Goal: Use online tool/utility: Utilize a website feature to perform a specific function

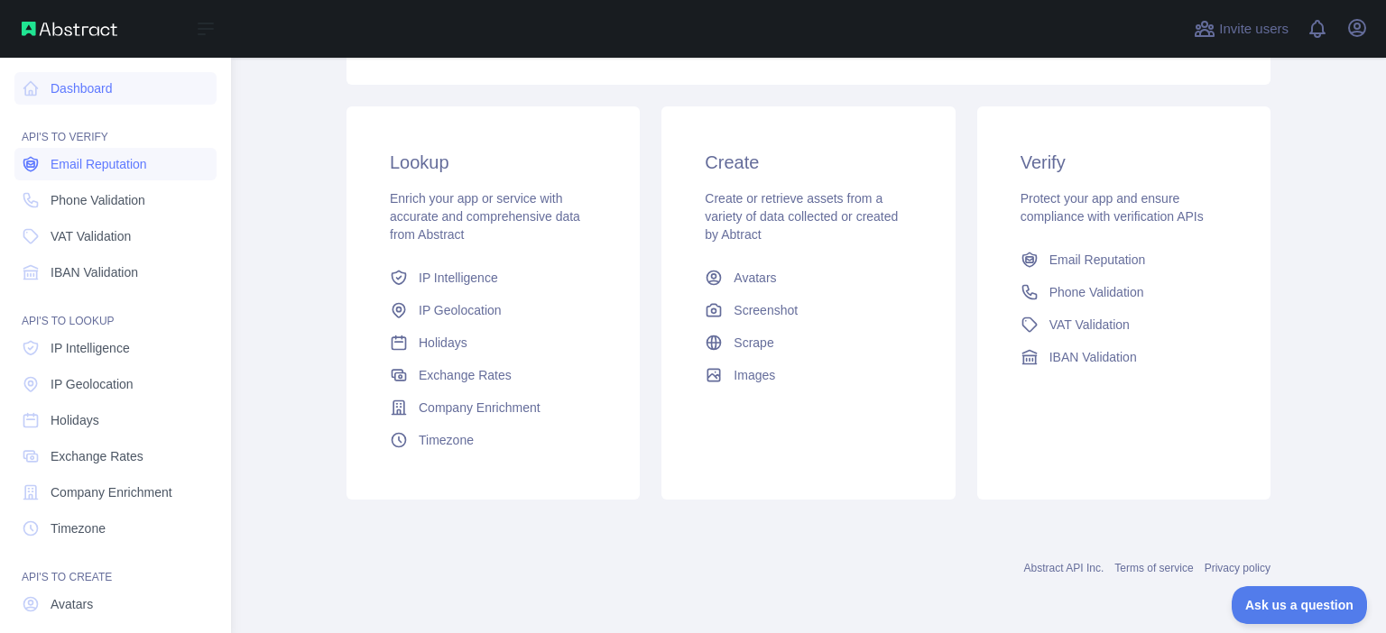
click at [107, 163] on span "Email Reputation" at bounding box center [99, 164] width 97 height 18
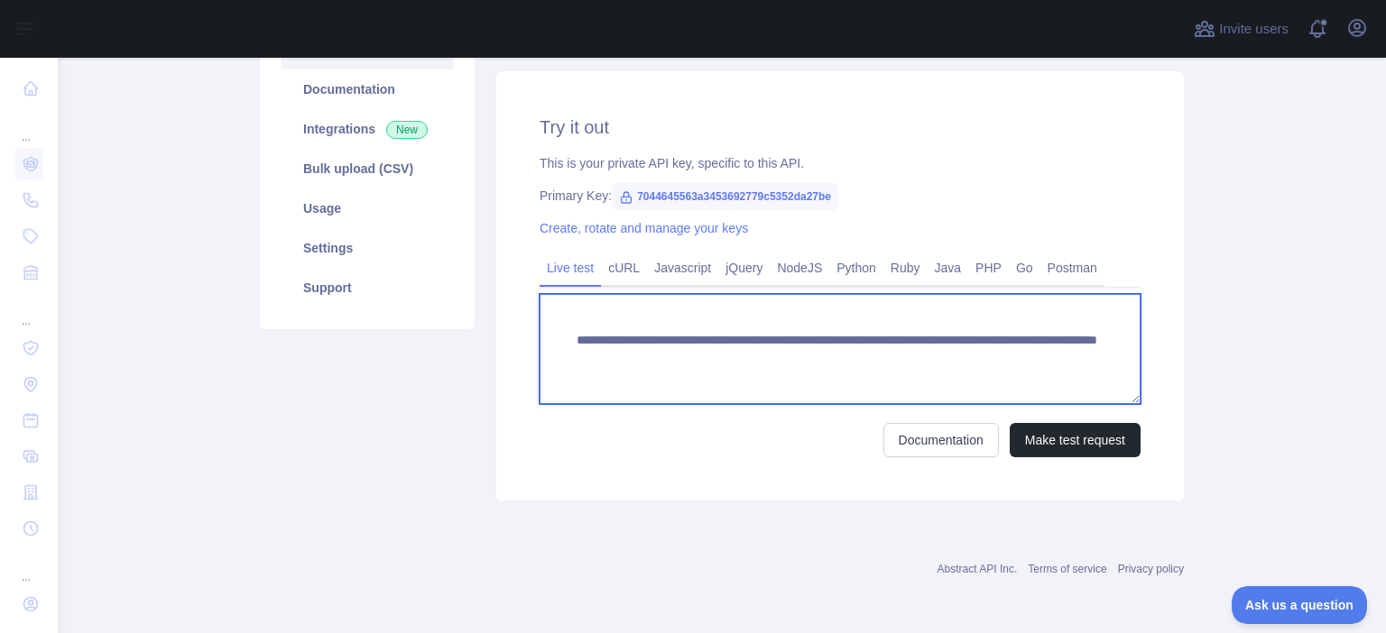
click at [715, 355] on textarea "**********" at bounding box center [839, 349] width 601 height 110
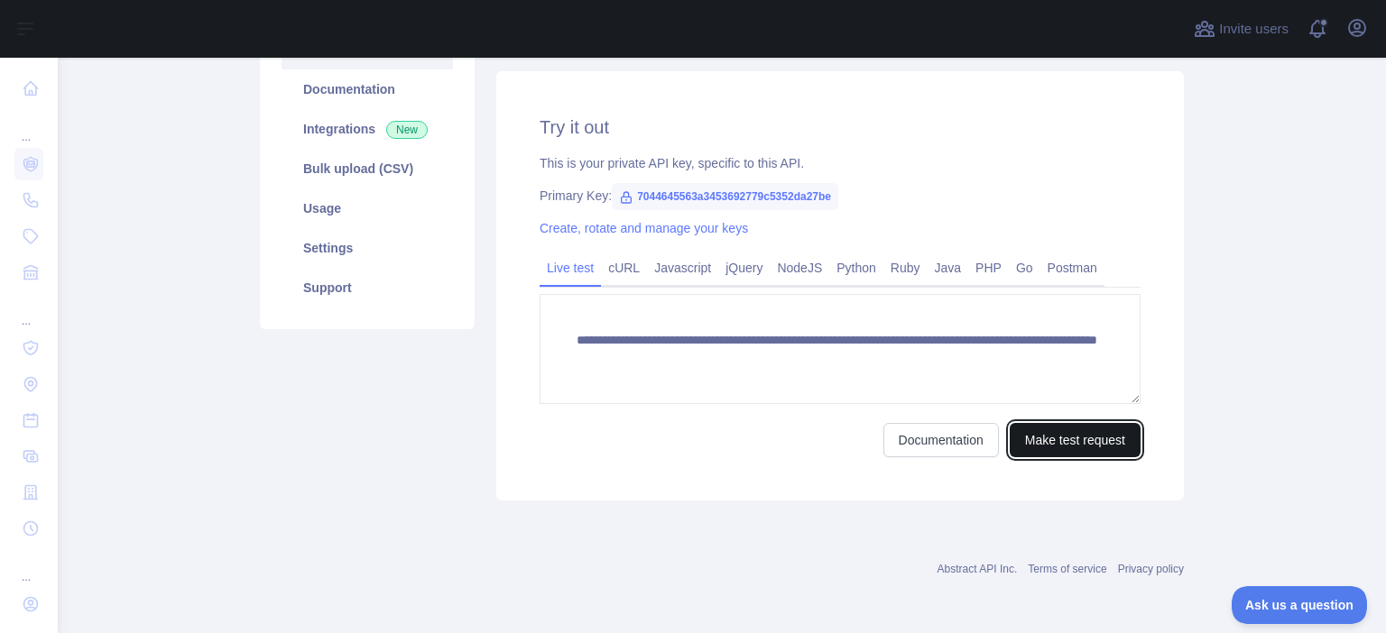
click at [1058, 441] on button "Make test request" at bounding box center [1075, 440] width 131 height 34
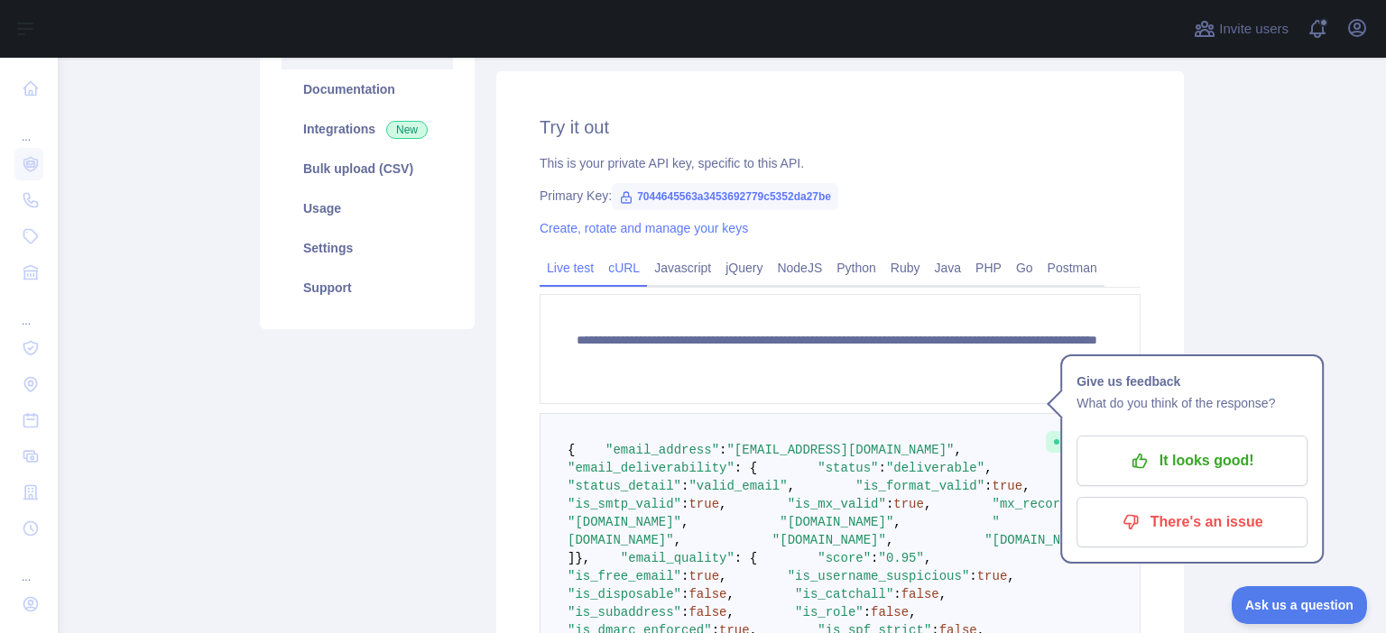
click at [614, 256] on link "cURL" at bounding box center [624, 268] width 46 height 29
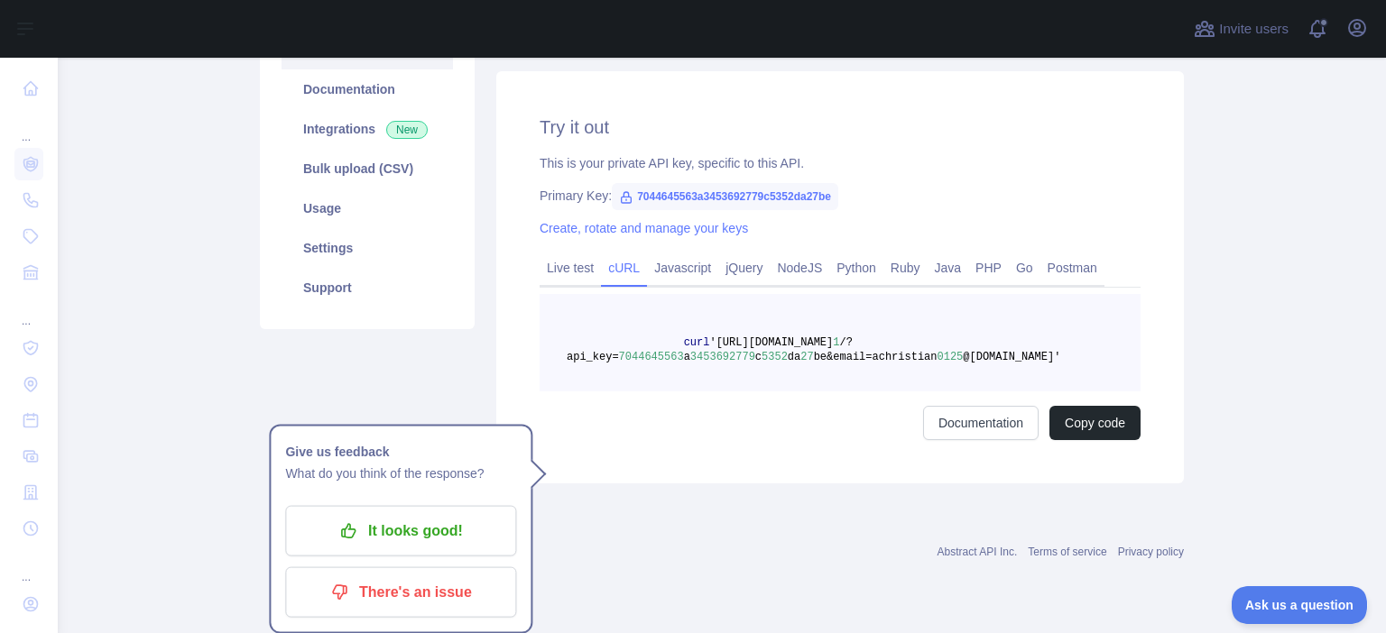
click at [613, 267] on link "cURL" at bounding box center [624, 268] width 46 height 29
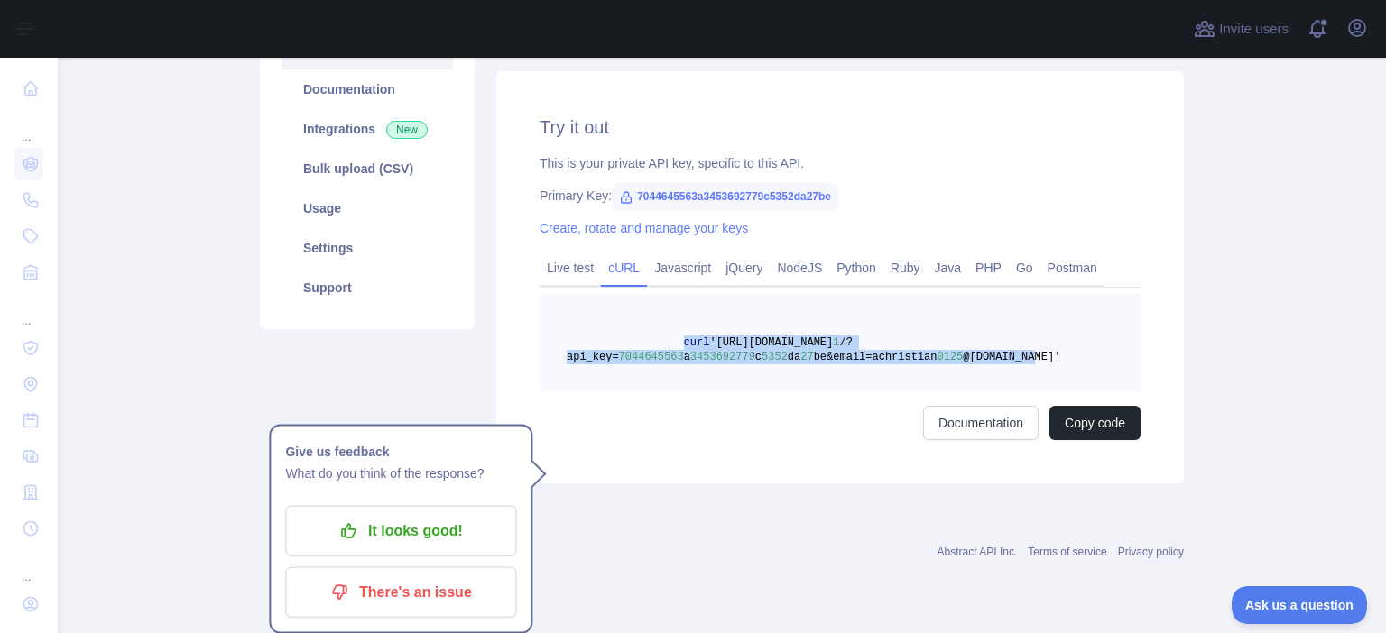
drag, startPoint x: 667, startPoint y: 341, endPoint x: 991, endPoint y: 355, distance: 324.2
click at [991, 355] on pre "curl '[URL][DOMAIN_NAME] 1 /?api_key= 7044645563 a 3453692779 c 5352 da 27 be&e…" at bounding box center [839, 342] width 601 height 97
copy span "curl '[URL][DOMAIN_NAME] 1 /?api_key= 7044645563 a 3453692779 c 5352 da 27 be&e…"
